Goal: Task Accomplishment & Management: Complete application form

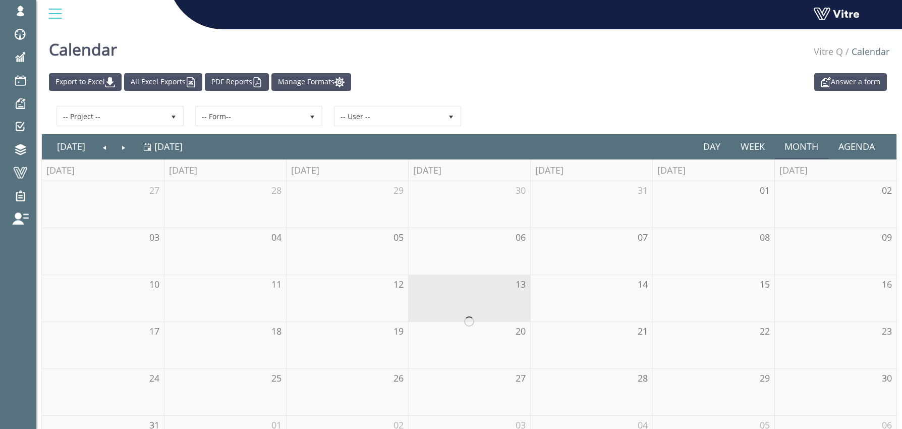
drag, startPoint x: 84, startPoint y: 172, endPoint x: 314, endPoint y: 178, distance: 230.5
click at [0, 0] on link "Forms" at bounding box center [0, 0] width 0 height 0
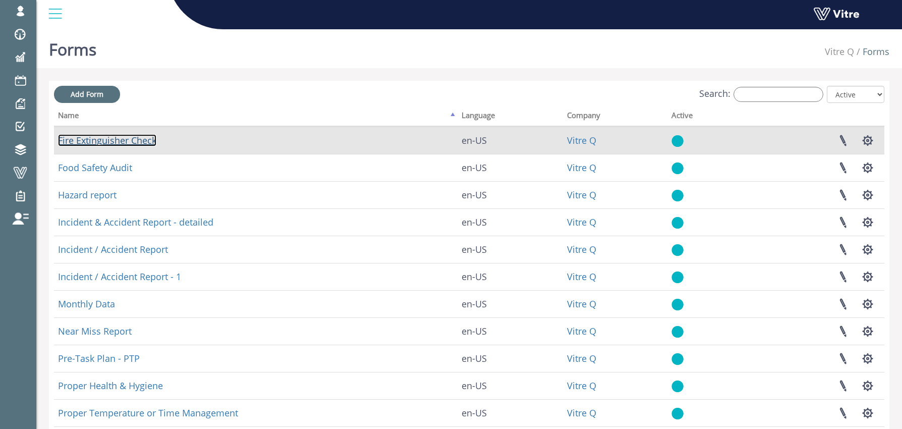
click at [89, 141] on link "Fire Extinguisher Check" at bounding box center [107, 140] width 98 height 12
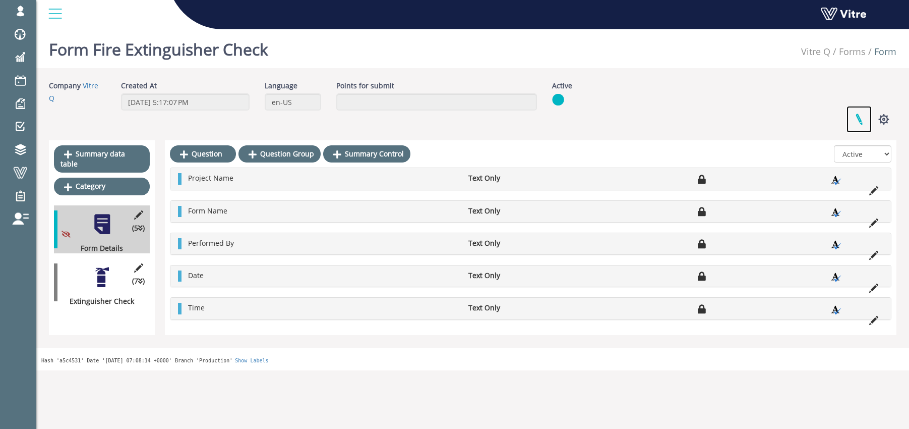
click at [863, 119] on link at bounding box center [859, 119] width 25 height 27
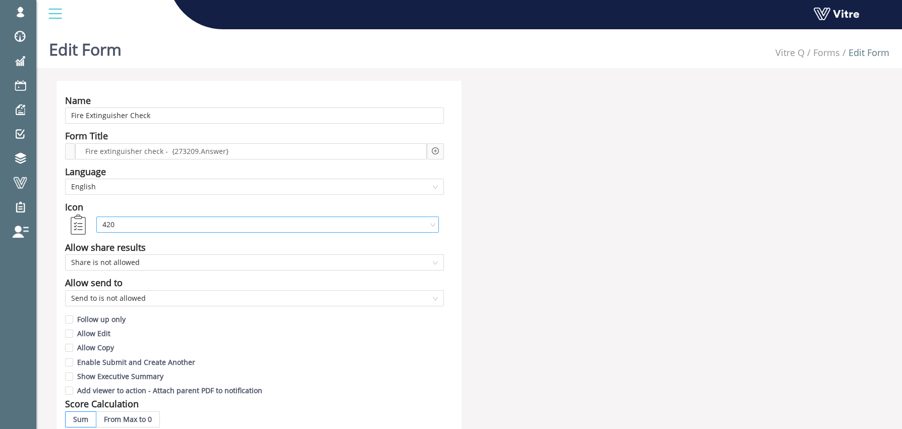
click at [136, 225] on span "420" at bounding box center [267, 224] width 330 height 15
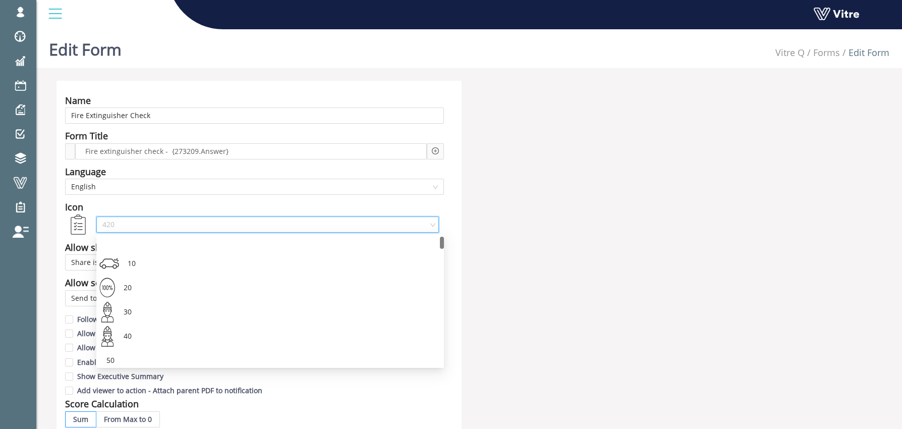
drag, startPoint x: 443, startPoint y: 326, endPoint x: 403, endPoint y: 206, distance: 126.5
click at [397, 212] on body "osher@hbinov.com Profile Notification Change Company English English Español Fr…" at bounding box center [451, 239] width 902 height 429
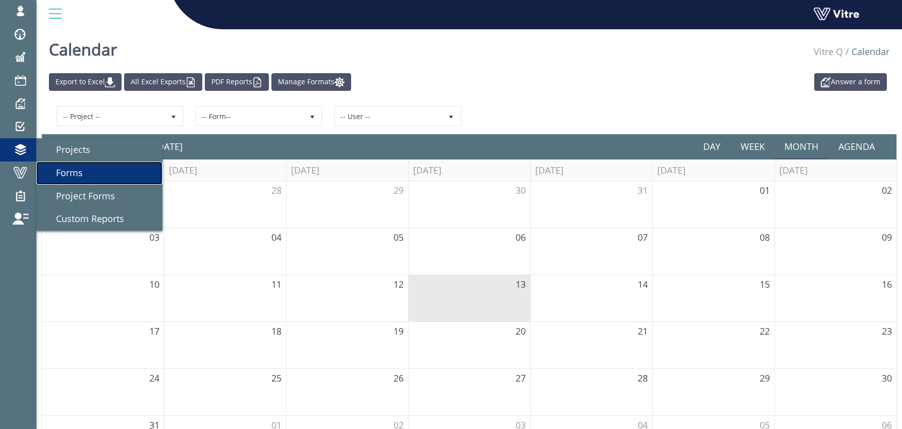
drag, startPoint x: 74, startPoint y: 170, endPoint x: 138, endPoint y: 166, distance: 64.7
click at [74, 170] on span "Forms" at bounding box center [63, 172] width 39 height 12
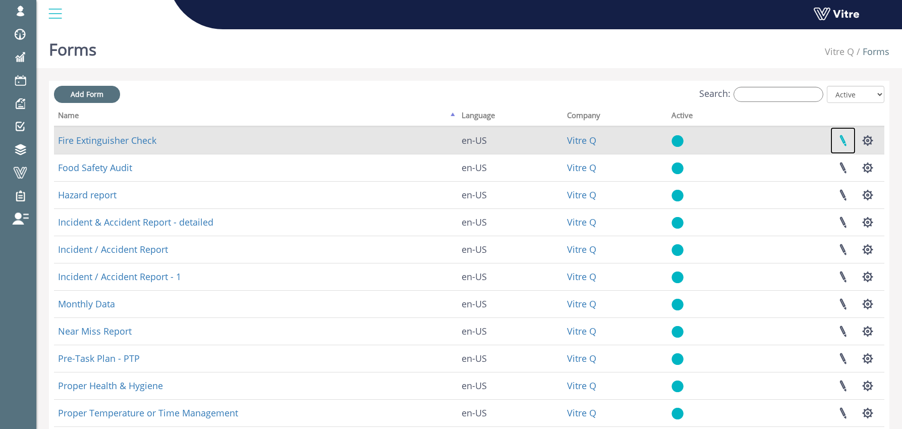
click at [843, 139] on link at bounding box center [842, 140] width 25 height 27
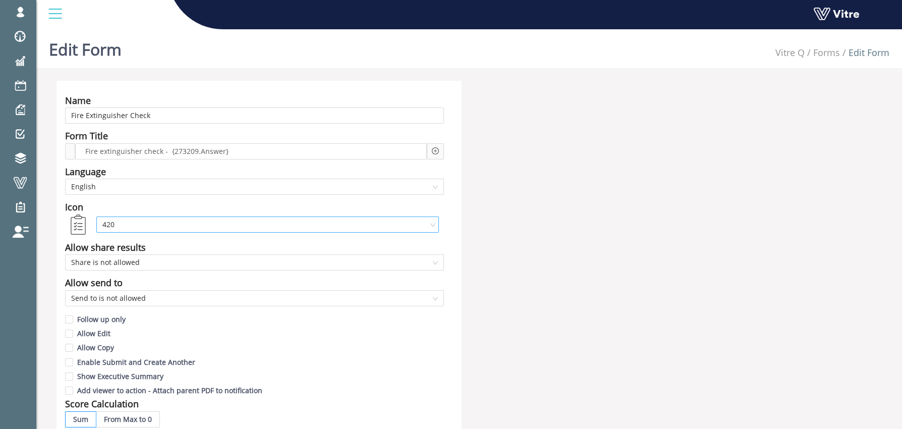
click at [115, 220] on span "420" at bounding box center [267, 224] width 330 height 15
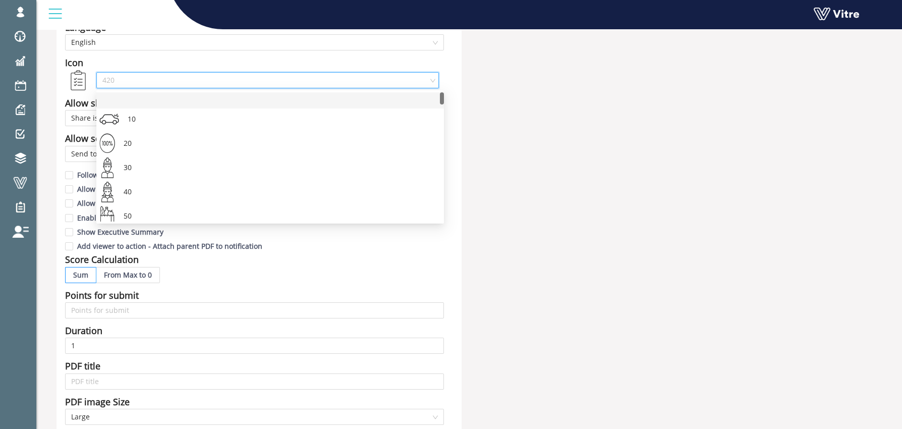
click at [489, 71] on div "Name Fire Extinguisher Check Form Title Fire extinguisher check - {273209.Answe…" at bounding box center [469, 299] width 840 height 727
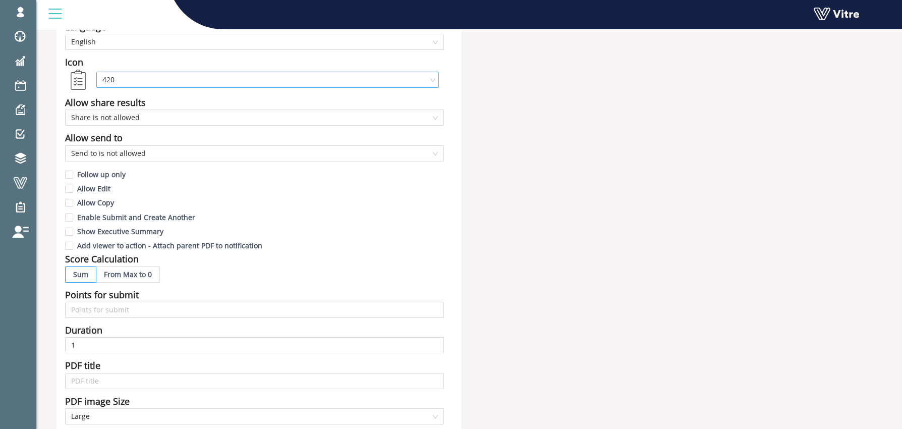
scroll to position [146, 0]
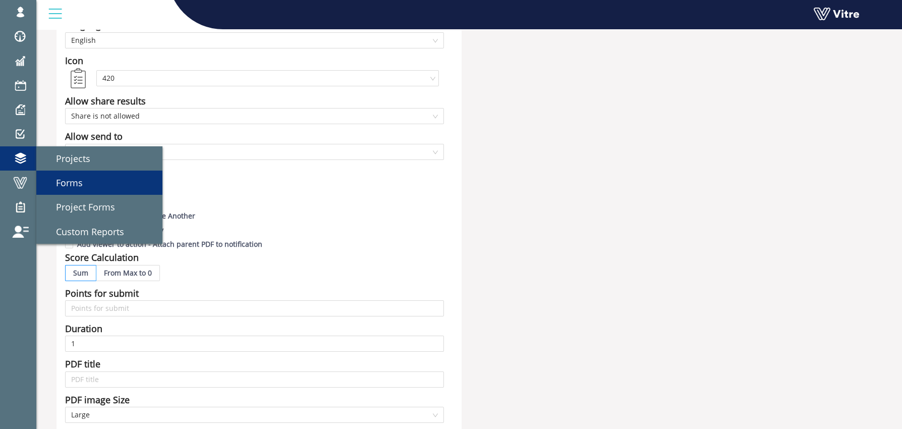
click at [77, 183] on span "Forms" at bounding box center [63, 183] width 39 height 12
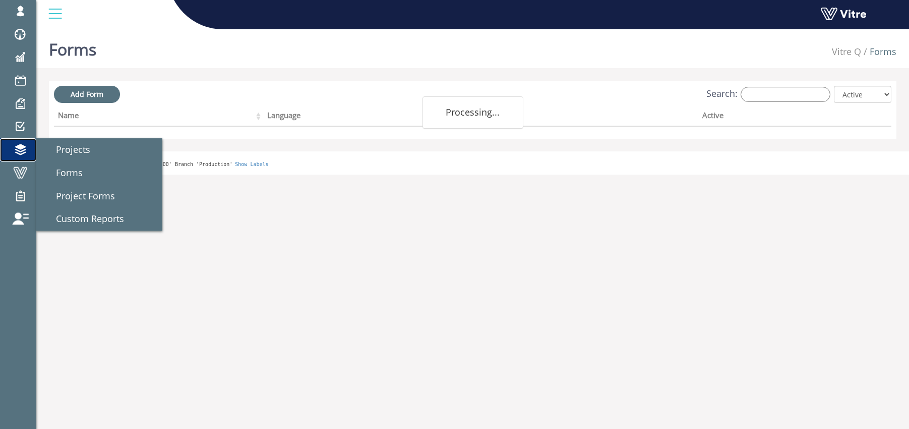
click at [22, 152] on span at bounding box center [20, 149] width 25 height 12
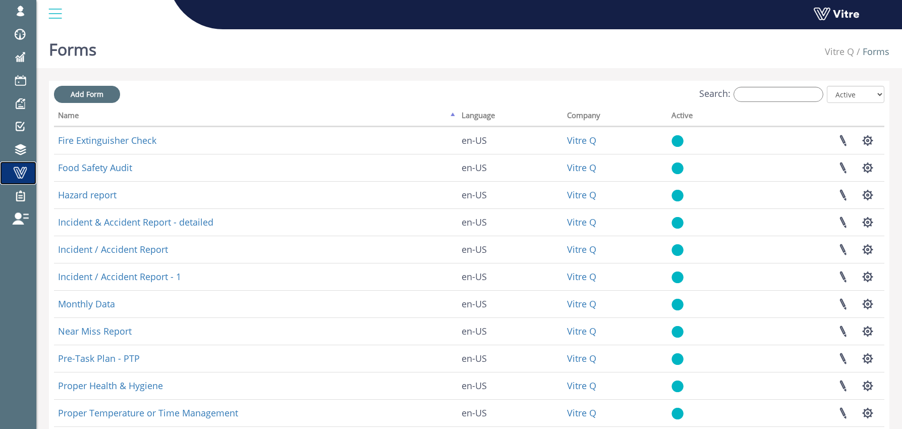
click at [19, 174] on span at bounding box center [20, 172] width 25 height 12
